Goal: Check status

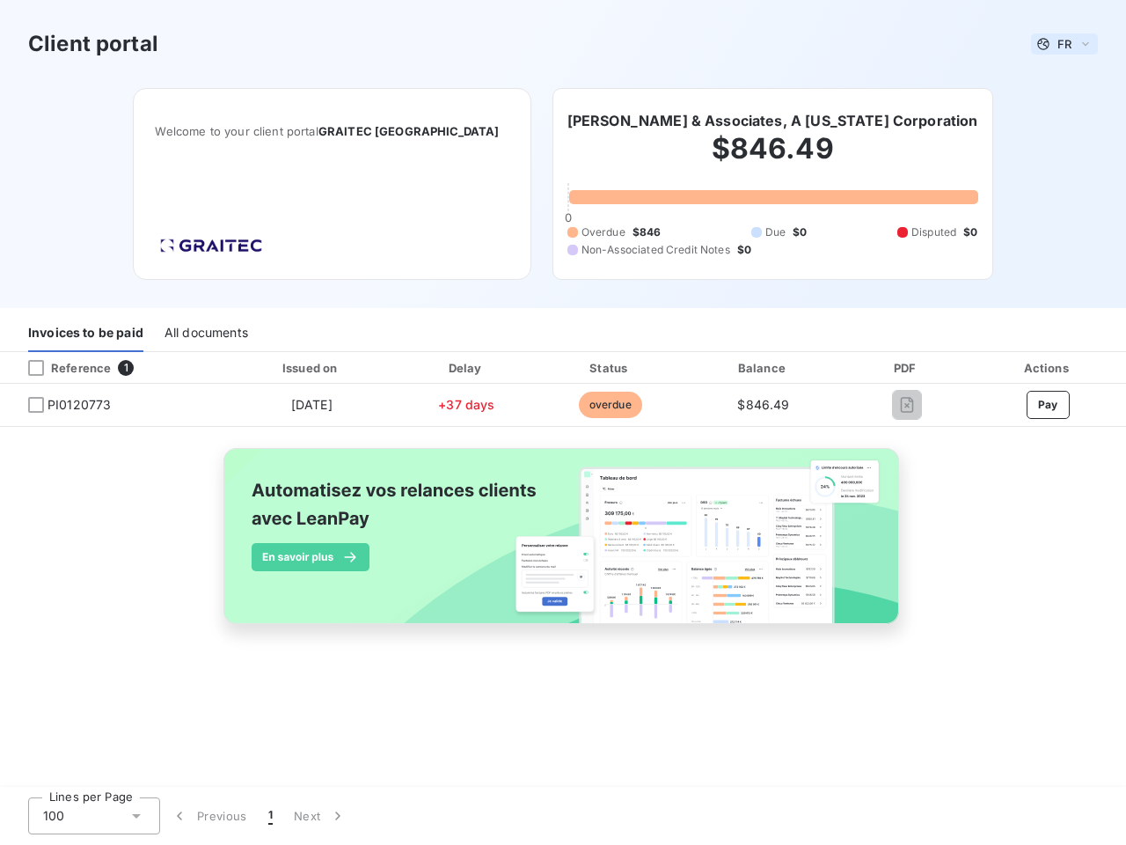
click at [1065, 44] on span "FR" at bounding box center [1065, 44] width 14 height 14
click at [728, 121] on h6 "[PERSON_NAME] & Associates, A [US_STATE] Corporation" at bounding box center [773, 120] width 411 height 21
click at [85, 334] on div "Invoices to be paid" at bounding box center [85, 333] width 115 height 37
click at [205, 334] on div "All documents" at bounding box center [207, 333] width 84 height 37
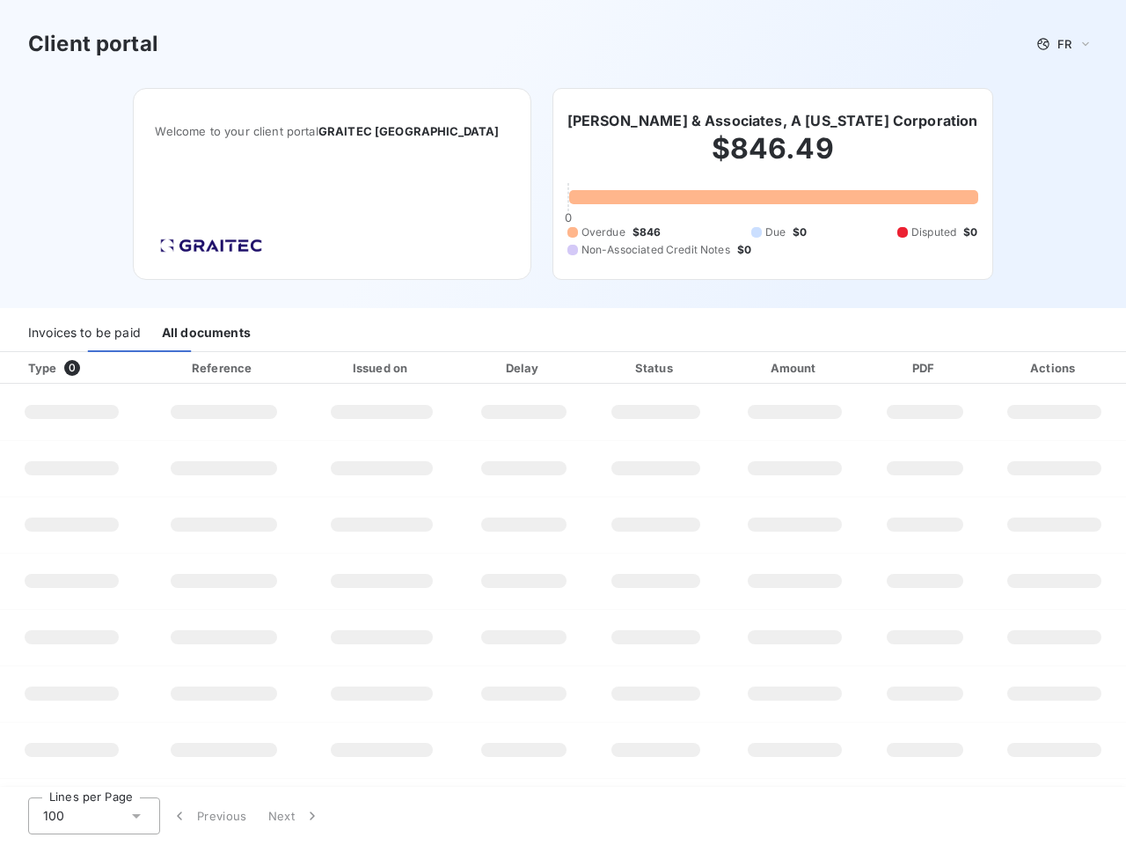
click at [113, 368] on div at bounding box center [107, 368] width 18 height 18
click at [36, 368] on div "Type 0" at bounding box center [78, 368] width 121 height 18
click at [311, 368] on div "Issued on" at bounding box center [382, 368] width 148 height 18
click at [466, 368] on div "Delay" at bounding box center [524, 368] width 122 height 18
click at [610, 368] on div "Status" at bounding box center [656, 368] width 128 height 18
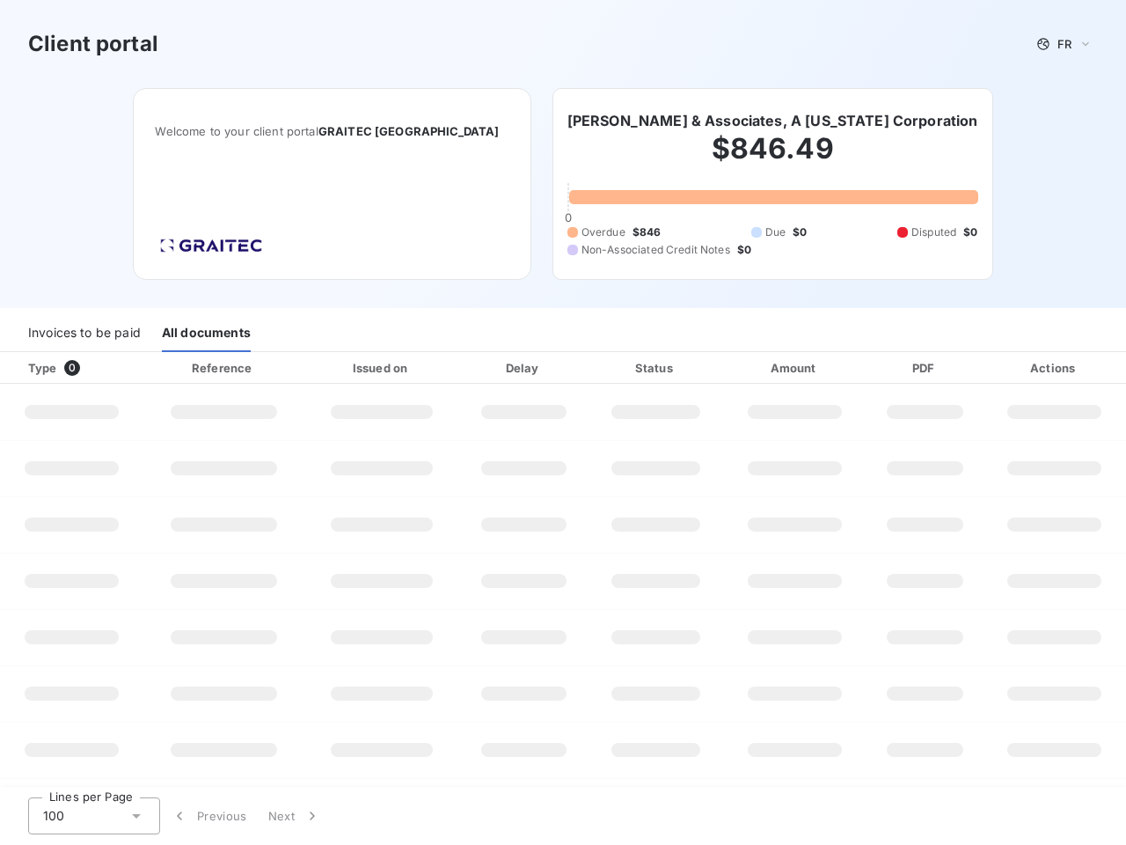
click at [764, 368] on div "Amount" at bounding box center [795, 368] width 137 height 18
